Goal: Transaction & Acquisition: Subscribe to service/newsletter

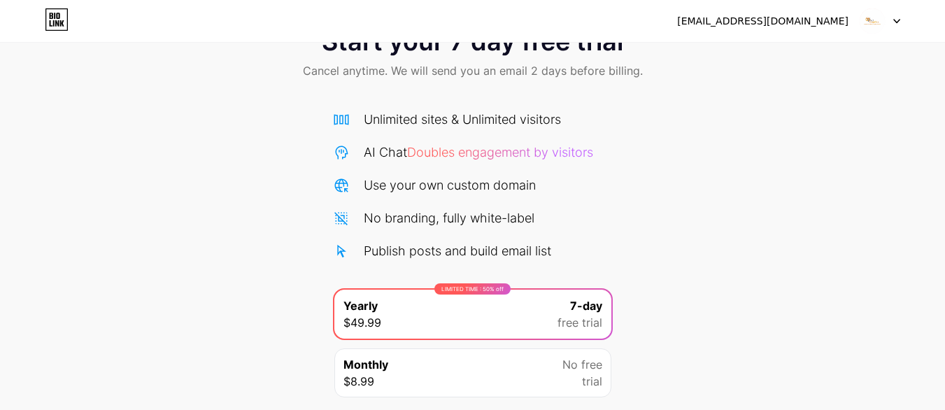
scroll to position [153, 0]
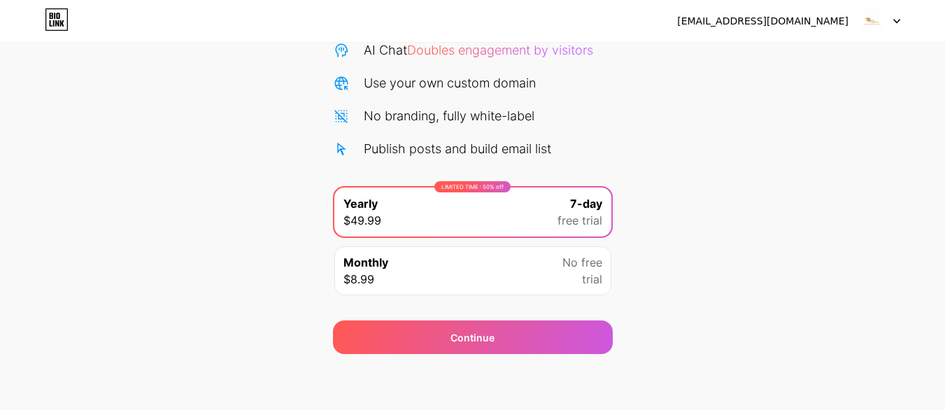
click at [680, 234] on div "Start your 7 day free trial Cancel anytime. We will send you an email 2 days be…" at bounding box center [472, 132] width 945 height 443
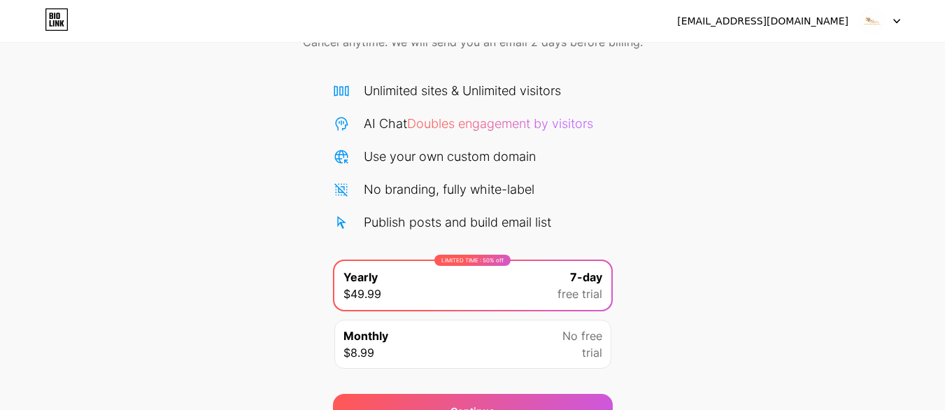
scroll to position [0, 0]
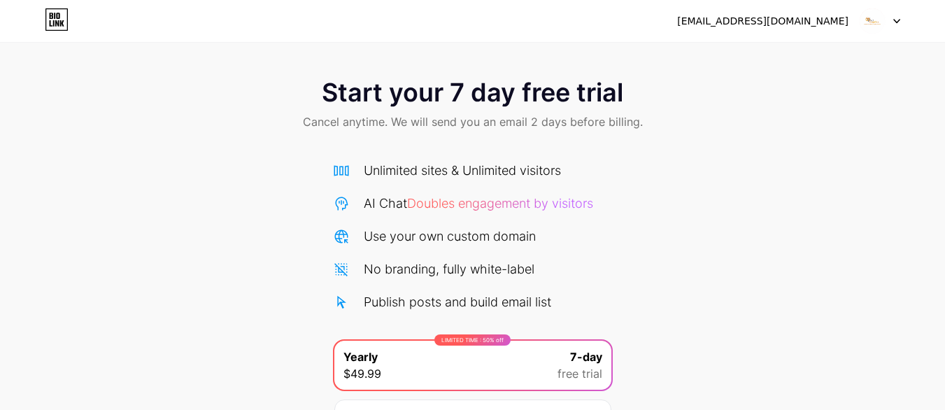
click at [846, 20] on div "[EMAIL_ADDRESS][DOMAIN_NAME]" at bounding box center [762, 21] width 171 height 15
click at [818, 21] on div "[EMAIL_ADDRESS][DOMAIN_NAME]" at bounding box center [762, 21] width 171 height 15
click at [874, 26] on img at bounding box center [872, 21] width 27 height 27
click at [891, 22] on div at bounding box center [880, 20] width 41 height 25
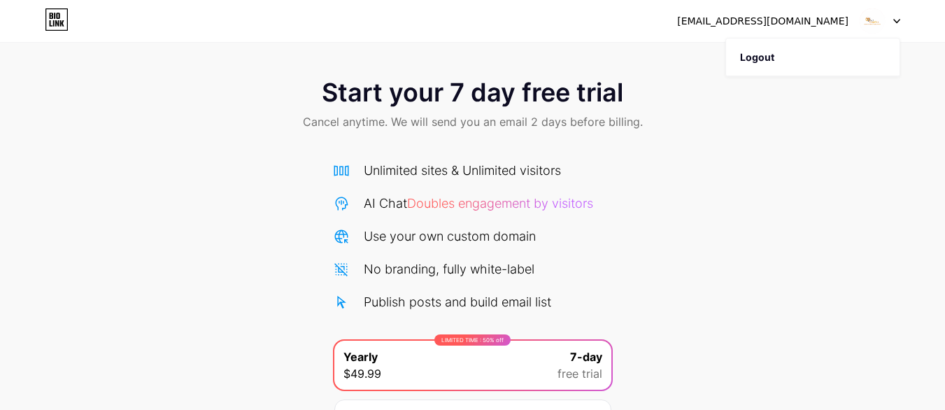
click at [720, 161] on div "Start your 7 day free trial Cancel anytime. We will send you an email 2 days be…" at bounding box center [472, 285] width 945 height 443
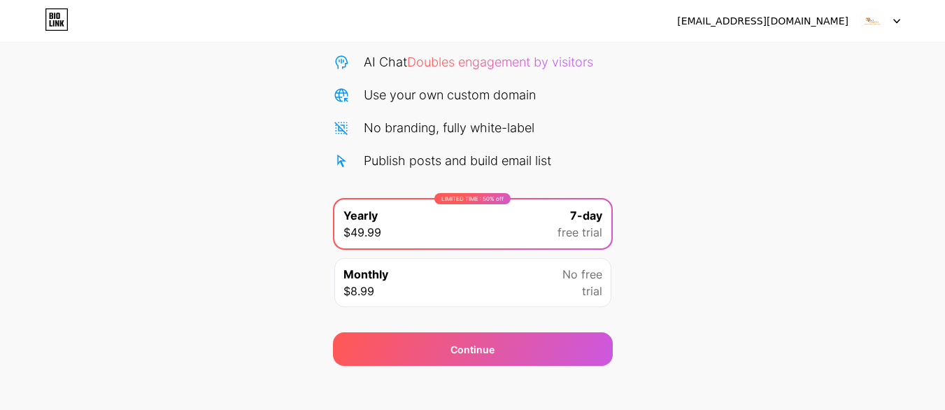
scroll to position [153, 0]
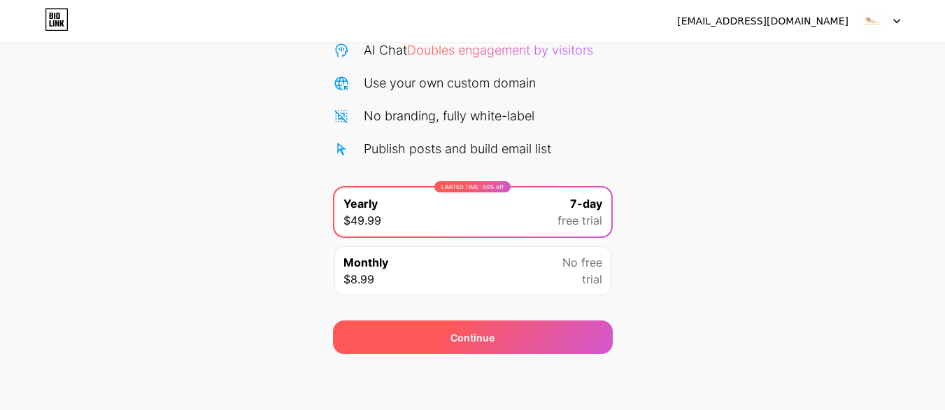
click at [432, 339] on div "Continue" at bounding box center [473, 337] width 280 height 34
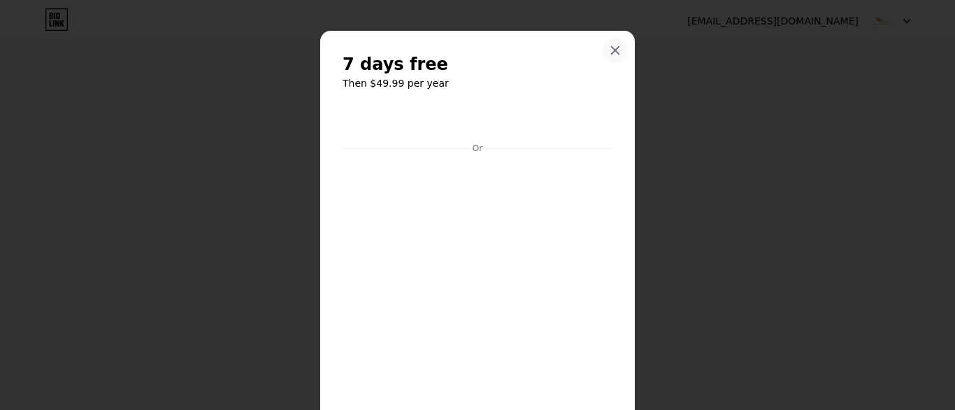
click at [610, 54] on icon at bounding box center [615, 50] width 11 height 11
